Goal: Find specific page/section: Find specific page/section

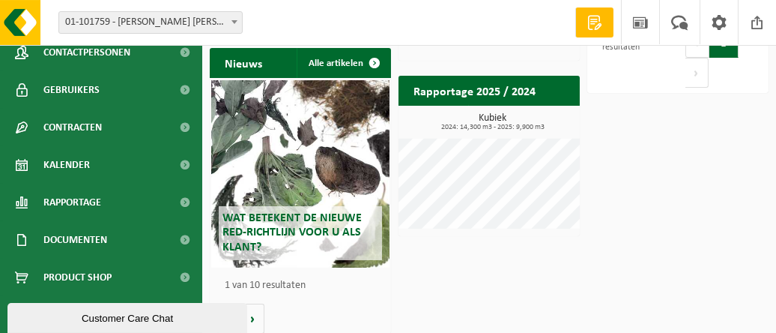
scroll to position [324, 0]
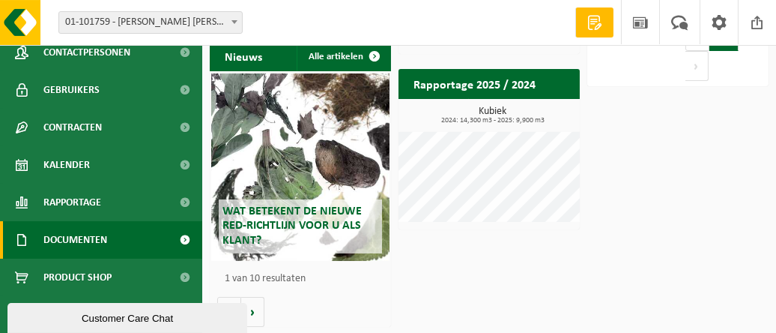
click at [105, 241] on span "Documenten" at bounding box center [75, 239] width 64 height 37
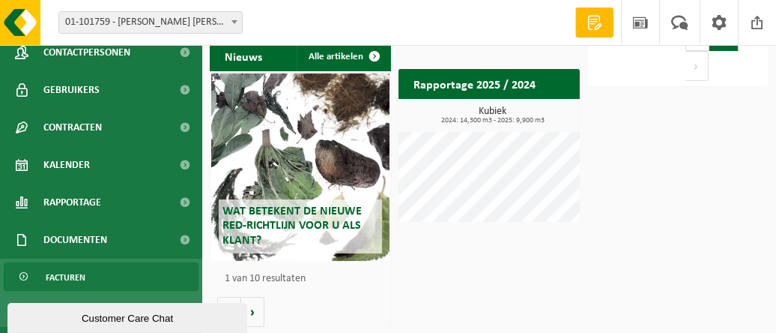
click at [70, 282] on span "Facturen" at bounding box center [66, 277] width 40 height 28
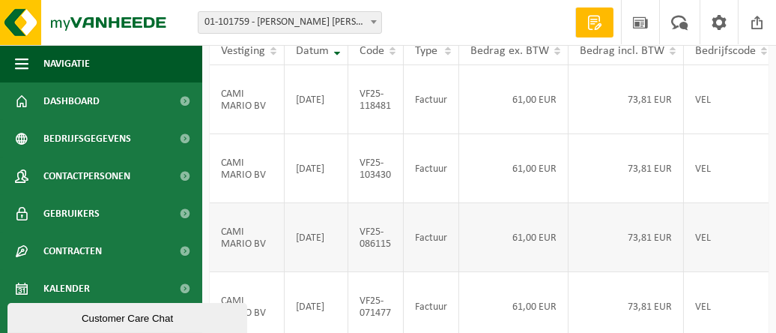
scroll to position [75, 0]
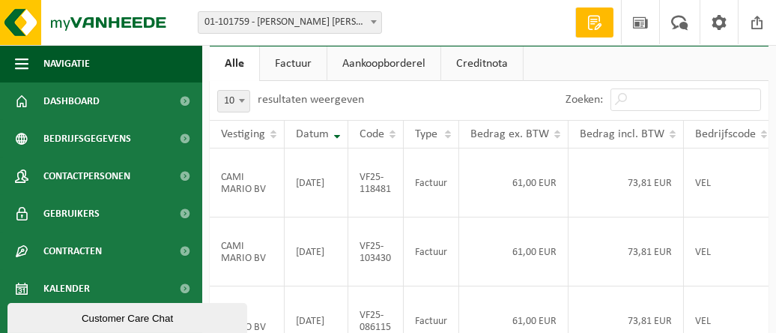
click at [302, 65] on link "Factuur" at bounding box center [293, 63] width 67 height 34
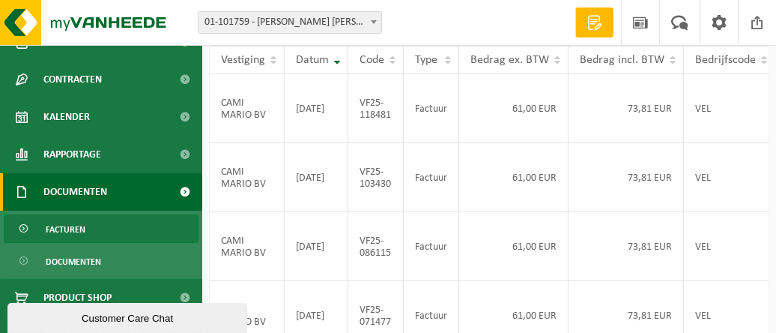
scroll to position [192, 0]
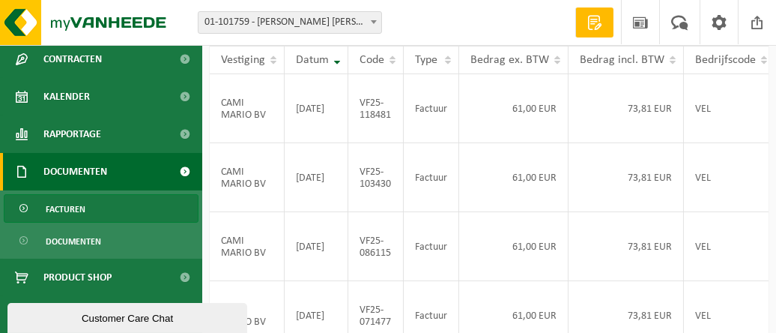
click at [19, 206] on span at bounding box center [25, 209] width 12 height 28
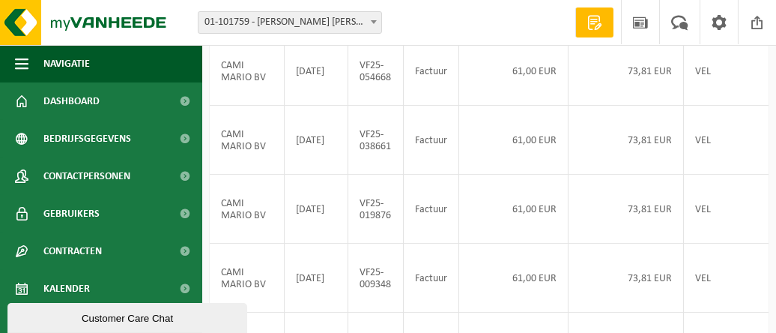
scroll to position [449, 0]
